Goal: Task Accomplishment & Management: Complete application form

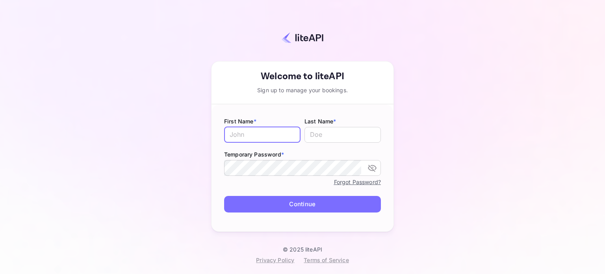
click at [263, 139] on input "text" at bounding box center [262, 135] width 76 height 16
type input "[PERSON_NAME]"
click at [324, 129] on input "text" at bounding box center [343, 135] width 76 height 16
type input "Mathur"
click at [310, 203] on button "Continue" at bounding box center [302, 204] width 157 height 17
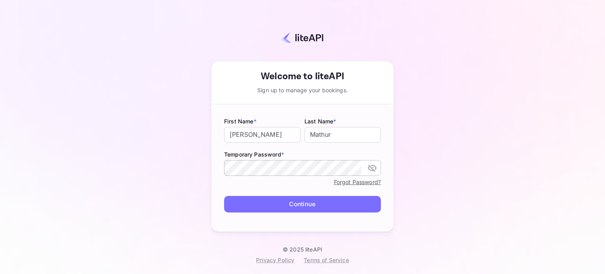
click at [373, 169] on icon "toggle password visibility" at bounding box center [372, 168] width 9 height 7
click at [344, 203] on button "Continue" at bounding box center [302, 204] width 157 height 17
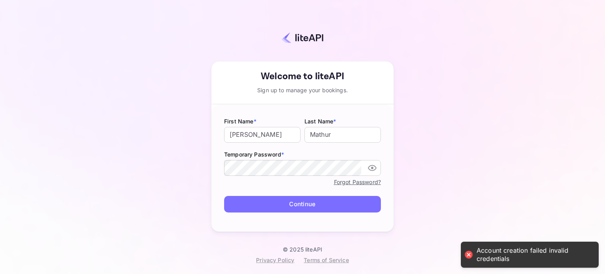
click at [369, 165] on icon "toggle password visibility" at bounding box center [372, 167] width 9 height 9
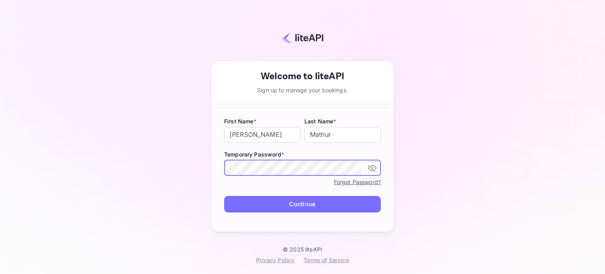
click at [371, 168] on icon "toggle password visibility" at bounding box center [372, 167] width 9 height 9
click at [224, 196] on button "Continue" at bounding box center [302, 204] width 157 height 17
click at [185, 171] on div "Your account has been created successfully, a confirmation link has been sent t…" at bounding box center [303, 129] width 536 height 233
click at [253, 204] on button "Continue" at bounding box center [302, 204] width 157 height 17
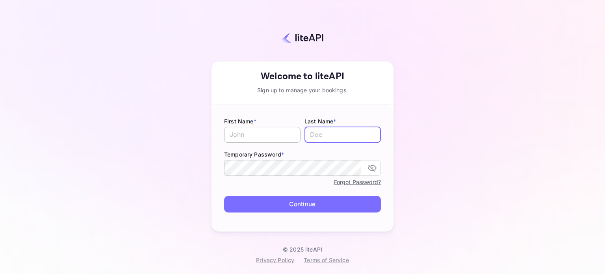
click at [273, 136] on input "text" at bounding box center [262, 135] width 76 height 16
type input "[PERSON_NAME]"
click at [325, 137] on input "text" at bounding box center [343, 135] width 76 height 16
type input "Mathur"
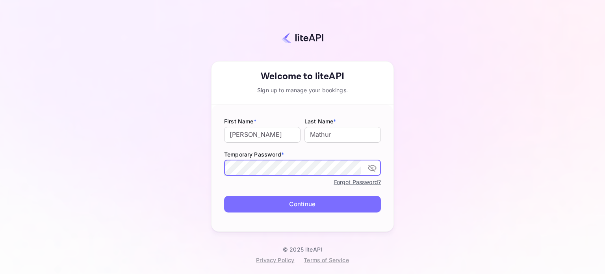
click at [373, 173] on button "toggle password visibility" at bounding box center [372, 168] width 16 height 16
click at [328, 206] on button "Continue" at bounding box center [302, 204] width 157 height 17
click at [271, 89] on div "Sign up to manage your bookings." at bounding box center [303, 90] width 182 height 8
